Goal: Transaction & Acquisition: Purchase product/service

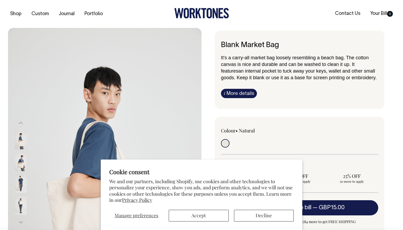
click at [212, 220] on button "Accept" at bounding box center [199, 216] width 60 height 12
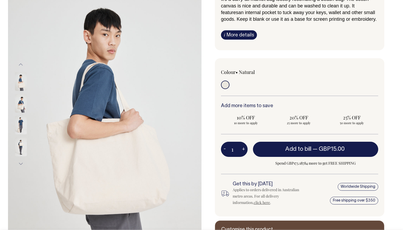
scroll to position [58, 0]
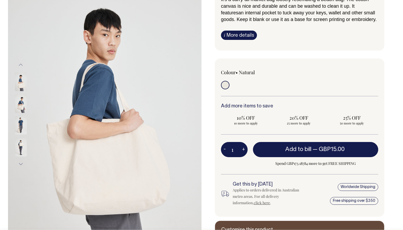
click at [20, 87] on img at bounding box center [21, 81] width 12 height 19
click at [20, 101] on img at bounding box center [21, 103] width 12 height 19
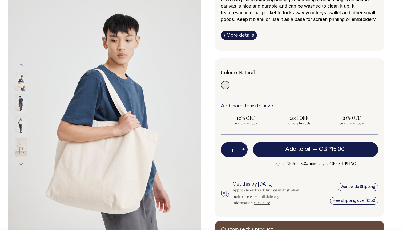
click at [20, 119] on img at bounding box center [21, 125] width 12 height 19
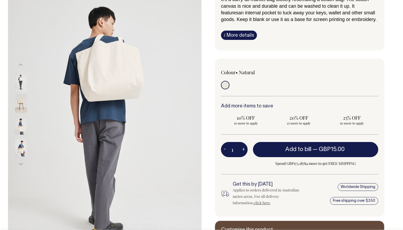
click at [23, 136] on div at bounding box center [28, 125] width 27 height 22
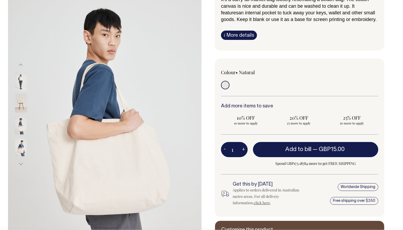
click at [23, 126] on img at bounding box center [21, 125] width 12 height 19
click at [21, 149] on img at bounding box center [21, 147] width 12 height 19
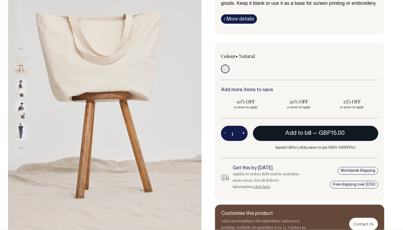
scroll to position [75, 0]
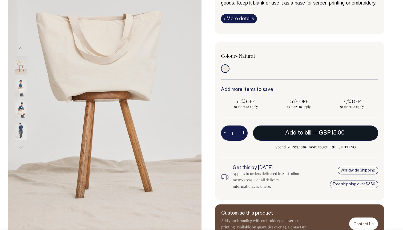
click at [287, 137] on button "Add to bill — GBP15.00" at bounding box center [315, 133] width 125 height 15
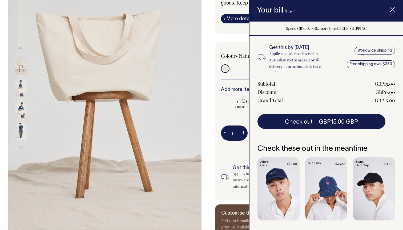
scroll to position [57, 0]
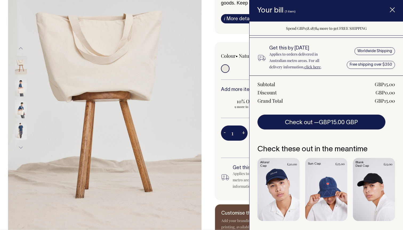
click at [207, 167] on div "Blank Market Bag It's a carry-all market bag loosely resembling a beach bag. Th…" at bounding box center [297, 100] width 193 height 288
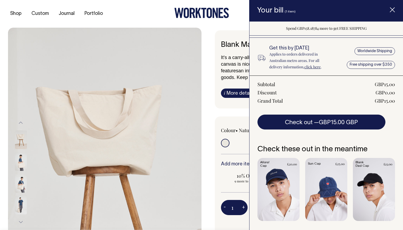
scroll to position [0, 0]
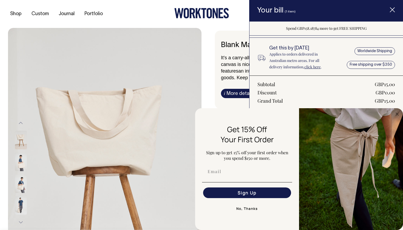
click at [393, 11] on line "Item added to your cart" at bounding box center [392, 10] width 4 height 4
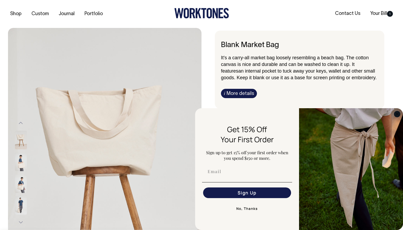
click at [394, 115] on circle "Close dialog" at bounding box center [397, 114] width 6 height 6
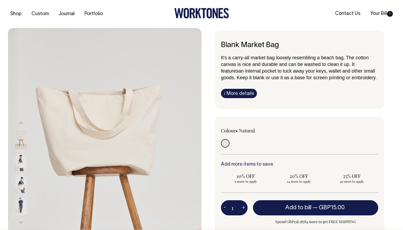
drag, startPoint x: 222, startPoint y: 43, endPoint x: 301, endPoint y: 43, distance: 78.5
click at [301, 43] on h6 "Blank Market Bag" at bounding box center [299, 45] width 157 height 8
copy h6 "Blank Market Bag"
